Goal: Transaction & Acquisition: Purchase product/service

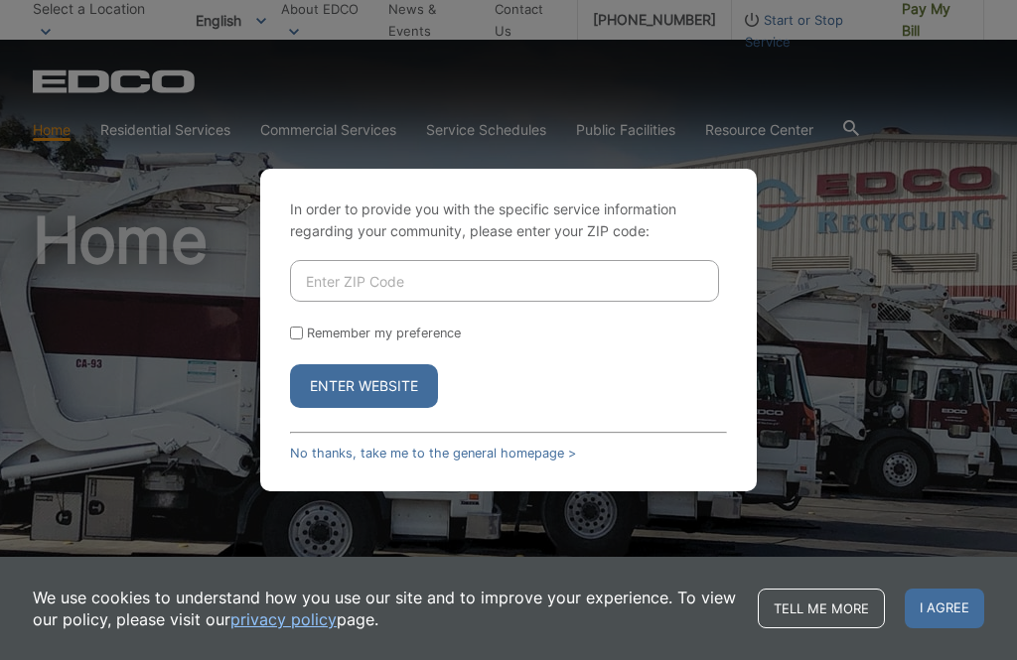
click at [929, 12] on div "In order to provide you with the specific service information regarding your co…" at bounding box center [508, 330] width 1017 height 660
click at [622, 408] on div "Enter Website" at bounding box center [508, 387] width 437 height 44
click at [512, 461] on link "No thanks, take me to the general homepage >" at bounding box center [433, 453] width 286 height 15
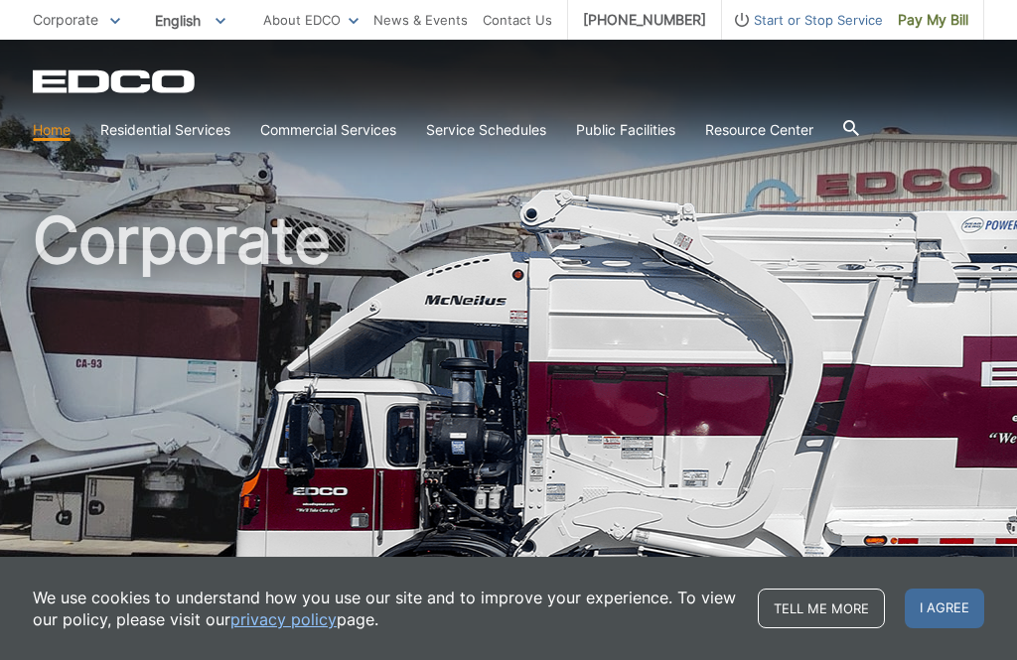
click at [934, 25] on span "Pay My Bill" at bounding box center [933, 20] width 71 height 22
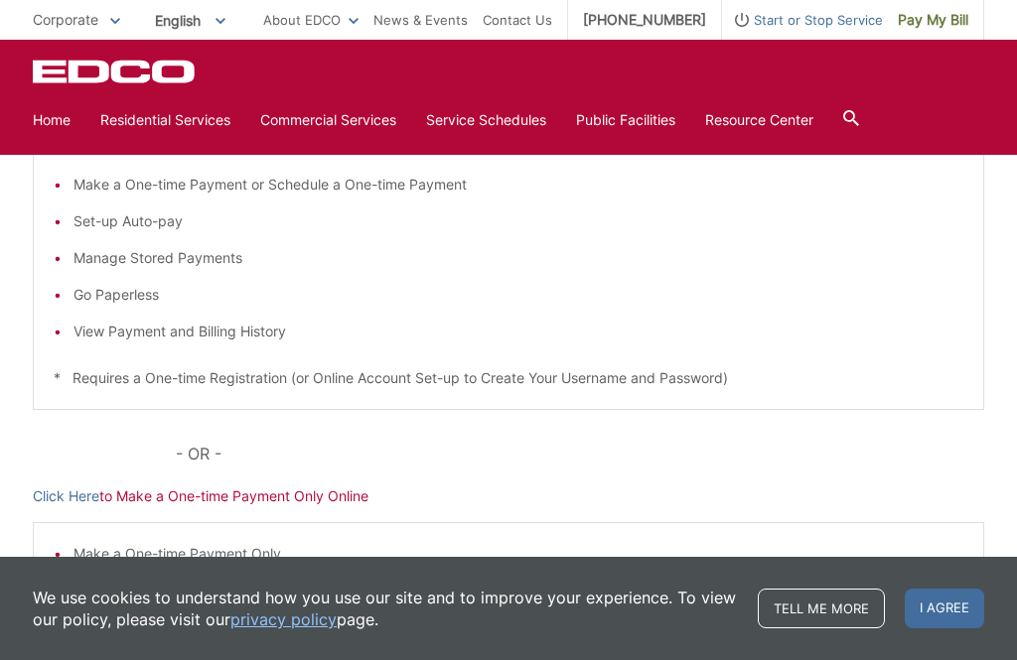
scroll to position [389, 0]
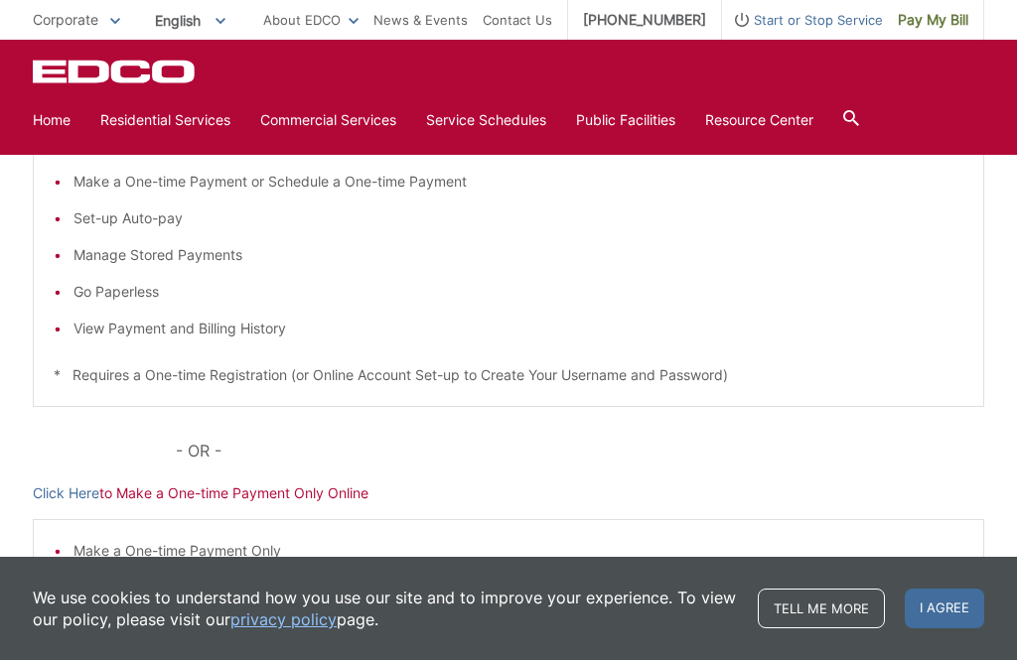
click at [954, 629] on span "I agree" at bounding box center [944, 609] width 79 height 40
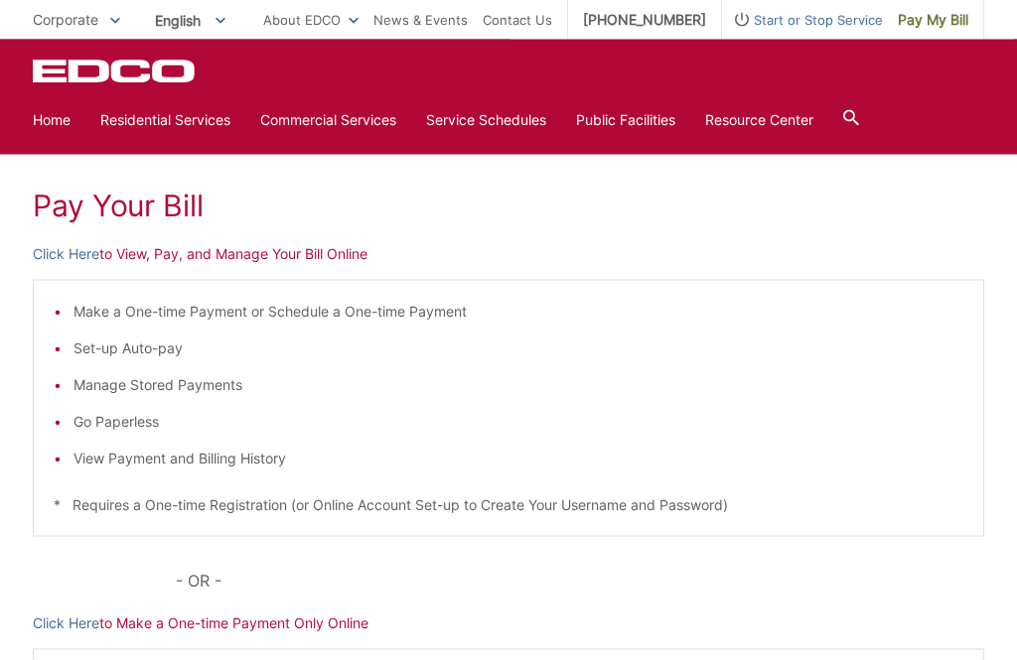
scroll to position [178, 0]
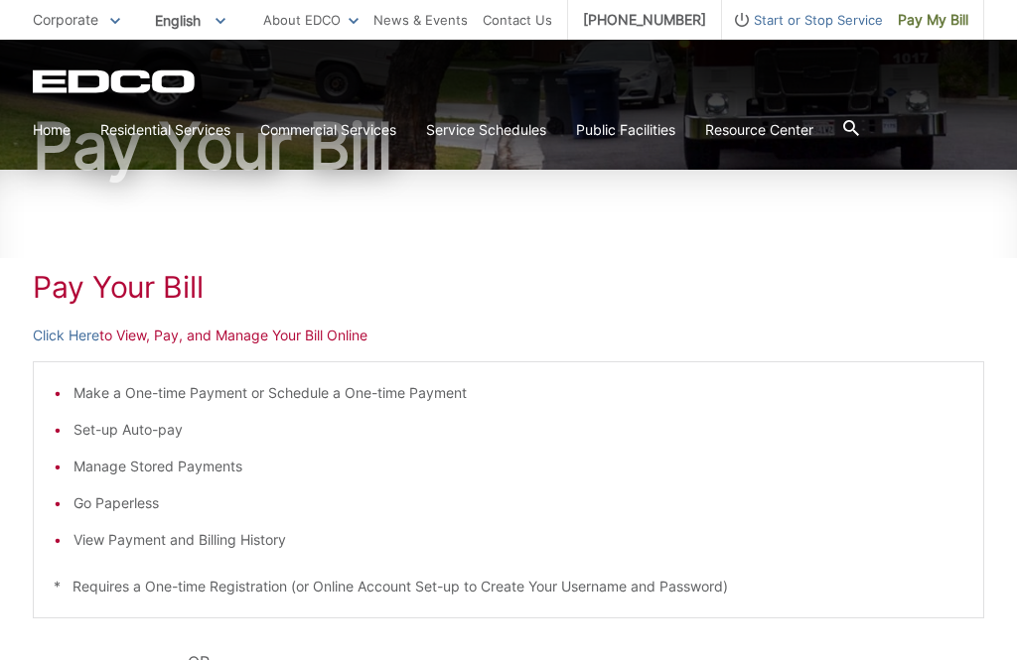
click at [243, 333] on p "Click Here to View, Pay, and Manage Your Bill Online" at bounding box center [509, 336] width 952 height 22
click at [247, 334] on p "Click Here to View, Pay, and Manage Your Bill Online" at bounding box center [509, 336] width 952 height 22
click at [44, 341] on link "Click Here" at bounding box center [66, 336] width 67 height 22
